Goal: Task Accomplishment & Management: Manage account settings

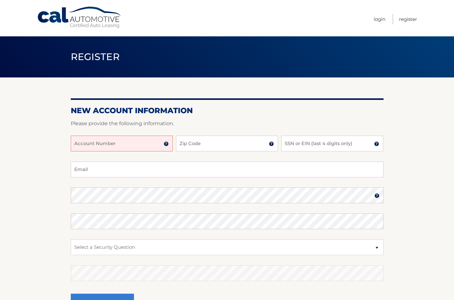
click at [130, 147] on input "Account Number" at bounding box center [122, 144] width 102 height 16
type input "44455981645"
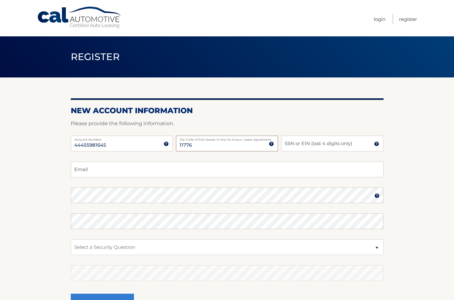
type input "11776"
type input "3162"
type input "anthonyboz@gmail.com"
click at [57, 220] on section "New Account Information Please provide the following information. 44455981645 A…" at bounding box center [227, 200] width 454 height 247
select select "3"
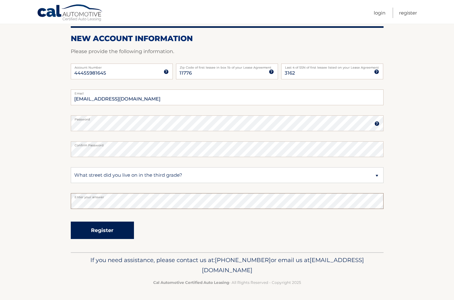
scroll to position [72, 0]
click at [111, 232] on button "Register" at bounding box center [102, 230] width 63 height 17
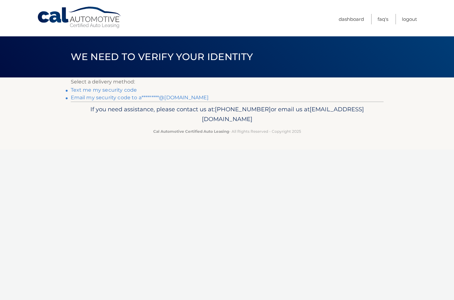
click at [102, 91] on link "Text me my security code" at bounding box center [104, 90] width 66 height 6
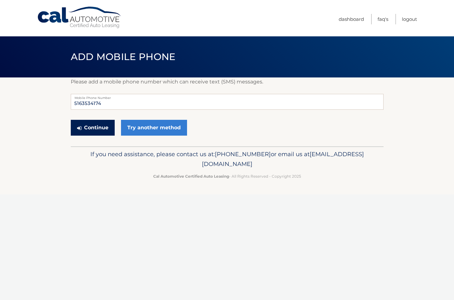
click at [96, 126] on button "Continue" at bounding box center [93, 128] width 44 height 16
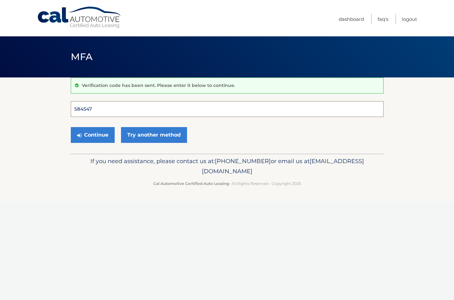
type input "584547"
click at [92, 135] on button "Continue" at bounding box center [93, 135] width 44 height 16
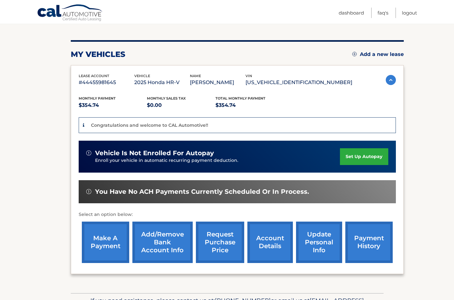
scroll to position [73, 0]
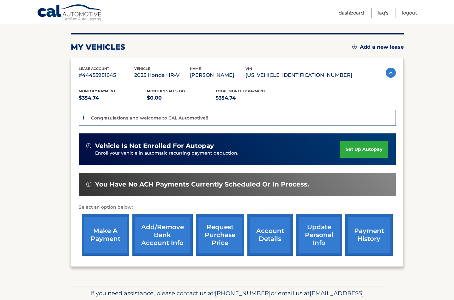
click at [359, 149] on link "set up autopay" at bounding box center [364, 149] width 48 height 17
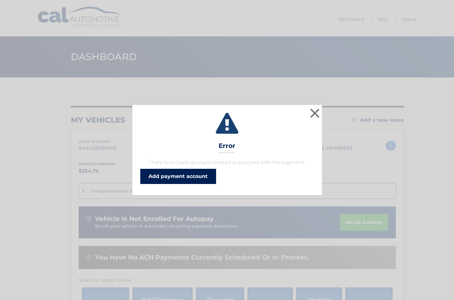
click at [196, 173] on link "Add payment account" at bounding box center [178, 176] width 76 height 15
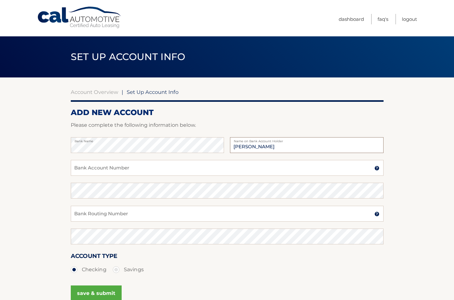
type input "[PERSON_NAME]"
click at [106, 168] on input "Bank Account Number" at bounding box center [227, 168] width 313 height 16
type input "9363131809"
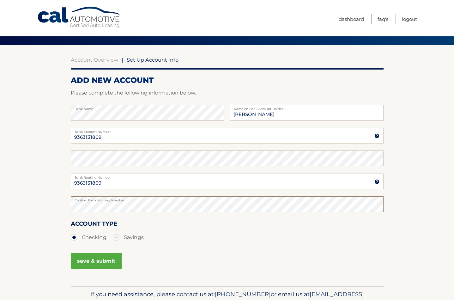
scroll to position [43, 0]
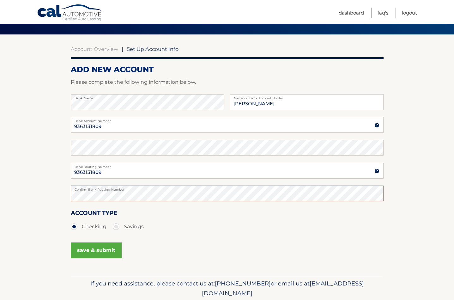
click at [45, 193] on section "Account Overview | Set Up Account Info ADD NEW ACCOUNT Please complete the foll…" at bounding box center [227, 154] width 454 height 241
click at [97, 247] on button "save & submit" at bounding box center [96, 250] width 51 height 16
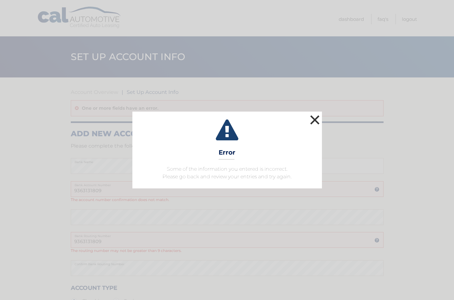
click at [314, 119] on button "×" at bounding box center [315, 119] width 13 height 13
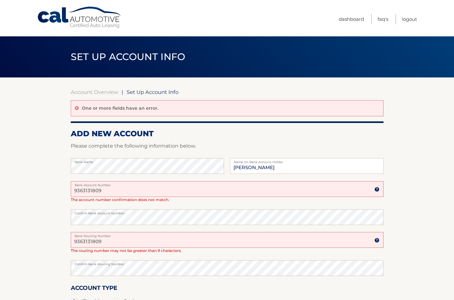
drag, startPoint x: 110, startPoint y: 243, endPoint x: 49, endPoint y: 237, distance: 61.3
click at [49, 237] on section "Account Overview | Set Up Account Info One or more fields have an error. ADD NE…" at bounding box center [227, 213] width 454 height 273
paste input "021000021"
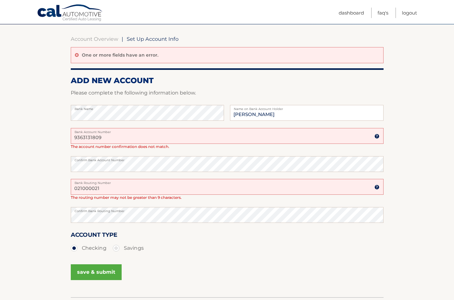
scroll to position [54, 0]
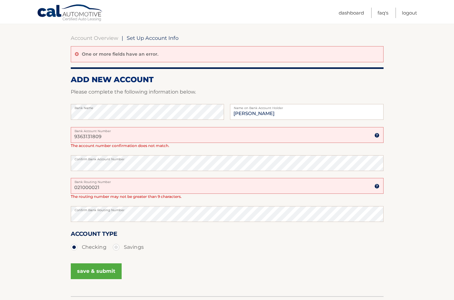
type input "021000021"
click at [99, 269] on button "save & submit" at bounding box center [96, 271] width 51 height 16
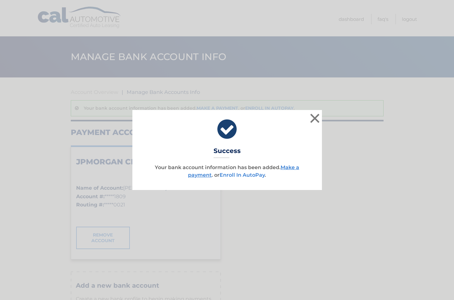
click at [253, 175] on link "Enroll In AutoPay" at bounding box center [242, 175] width 45 height 6
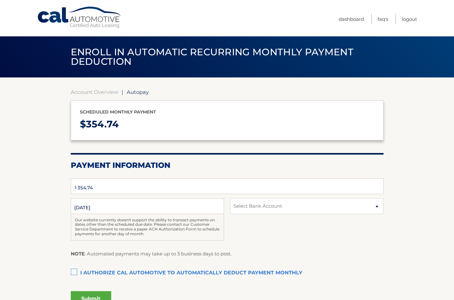
select select "OTU4MTI3YTctZTMyNy00NDcxLTlkMjMtOTZhMzRmZjYyMTk0"
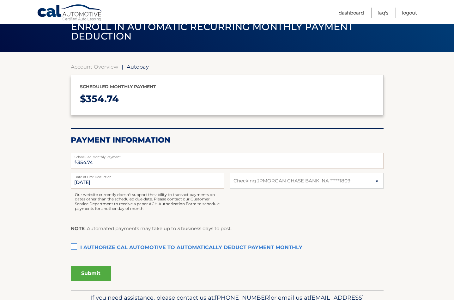
scroll to position [37, 0]
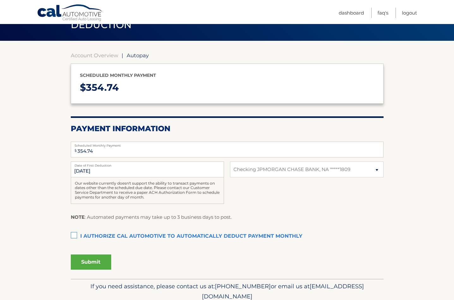
click at [72, 235] on label "I authorize cal automotive to automatically deduct payment monthly This checkbo…" at bounding box center [227, 236] width 313 height 13
click at [0, 0] on input "I authorize cal automotive to automatically deduct payment monthly This checkbo…" at bounding box center [0, 0] width 0 height 0
click at [95, 261] on button "Submit" at bounding box center [91, 261] width 40 height 15
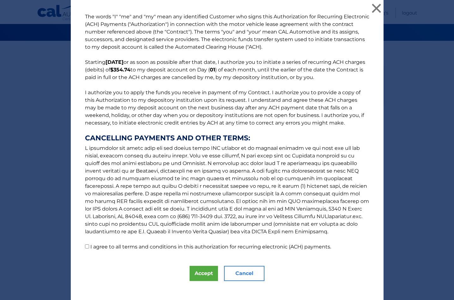
click at [96, 246] on label "I agree to all terms and conditions in this authorization for recurring electro…" at bounding box center [210, 247] width 241 height 6
click at [89, 246] on input "I agree to all terms and conditions in this authorization for recurring electro…" at bounding box center [87, 246] width 4 height 4
checkbox input "true"
click at [205, 275] on button "Accept" at bounding box center [204, 273] width 28 height 15
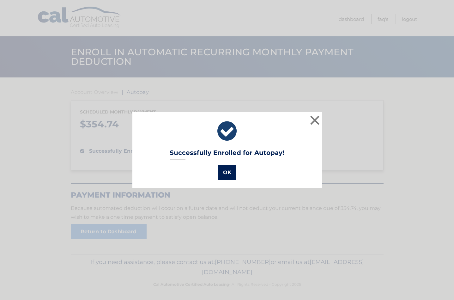
click at [227, 170] on button "OK" at bounding box center [227, 172] width 18 height 15
